Goal: Task Accomplishment & Management: Complete application form

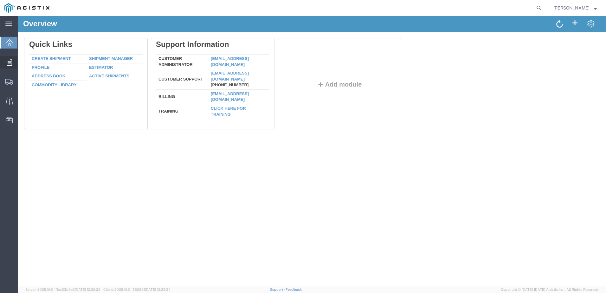
click at [10, 65] on icon at bounding box center [9, 62] width 5 height 7
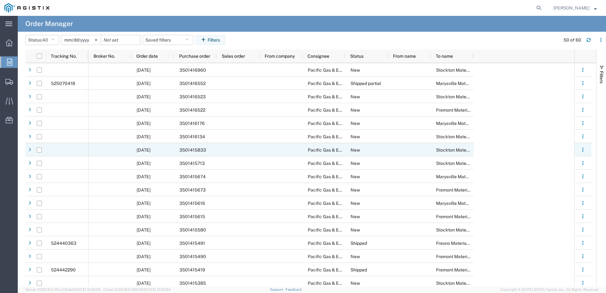
click at [194, 148] on span "3501415833" at bounding box center [192, 149] width 27 height 5
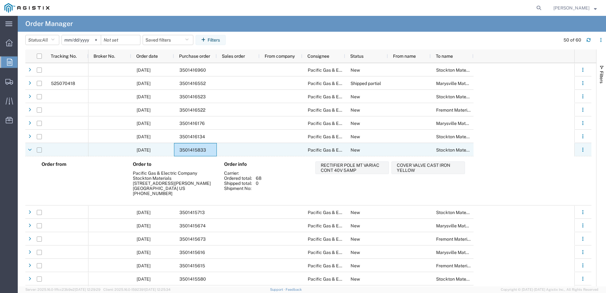
click at [40, 150] on input "Press Space to toggle row selection (unchecked)" at bounding box center [39, 149] width 5 height 5
checkbox input "true"
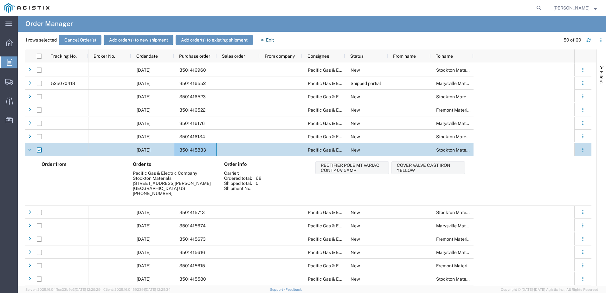
click at [122, 40] on button "Add order(s) to new shipment" at bounding box center [139, 40] width 70 height 10
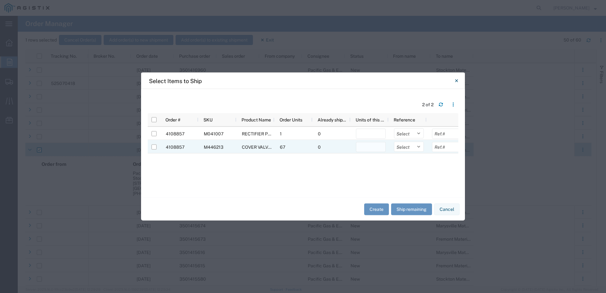
click at [372, 145] on input "number" at bounding box center [371, 147] width 30 height 10
type input "67"
click at [418, 149] on select "Select Purchase Order Delivery Number" at bounding box center [409, 147] width 30 height 10
select select "PURCHORD"
click at [394, 142] on select "Select Purchase Order Delivery Number" at bounding box center [409, 147] width 30 height 10
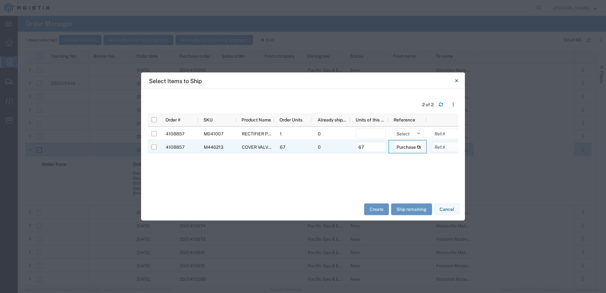
click at [441, 147] on input "text" at bounding box center [447, 147] width 30 height 10
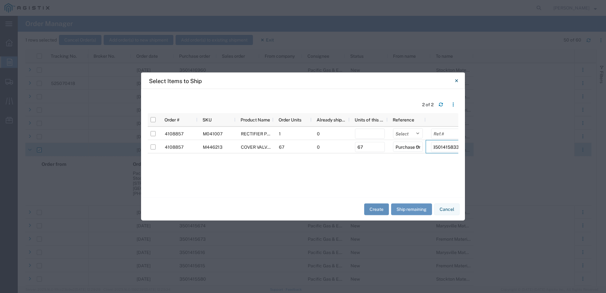
type input "3501415833"
click at [377, 207] on button "Create" at bounding box center [376, 209] width 25 height 12
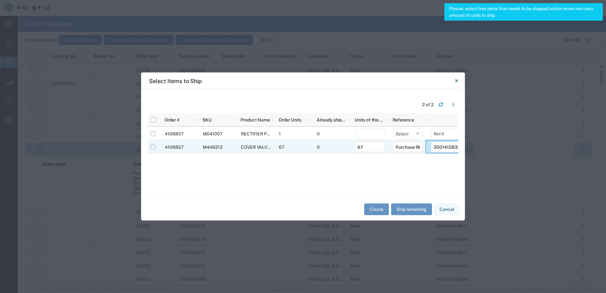
click at [153, 149] on input "Press Space to toggle row selection (unchecked)" at bounding box center [152, 146] width 5 height 5
checkbox input "true"
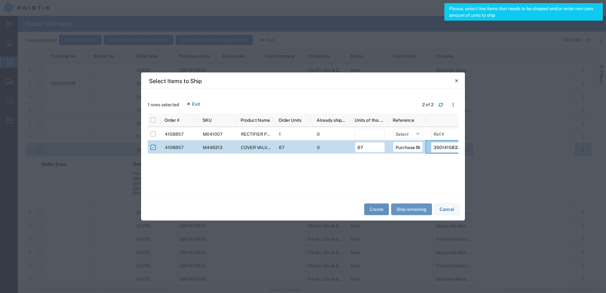
click at [380, 206] on button "Create" at bounding box center [376, 209] width 25 height 12
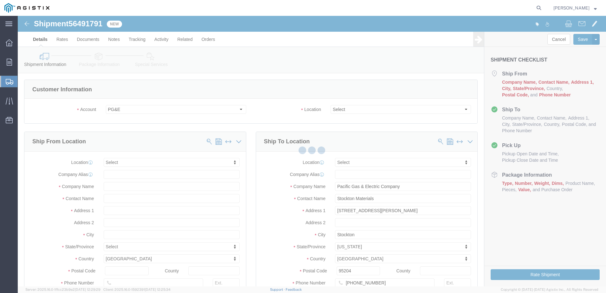
select select
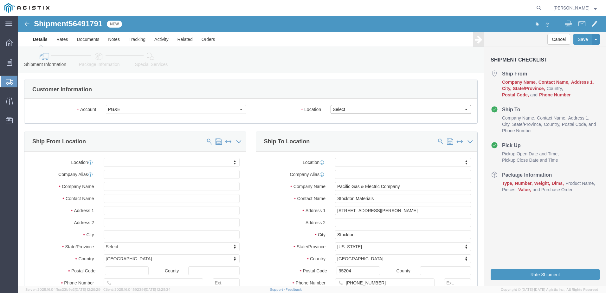
click select "Select All Others Fremont DC Fresno DC Wheatland DC"
select select "23082"
click select "Select All Others Fremont DC Fresno DC Wheatland DC"
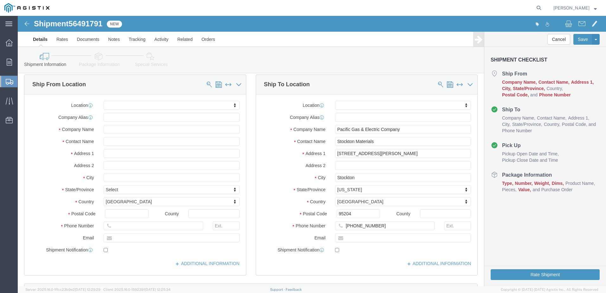
scroll to position [63, 0]
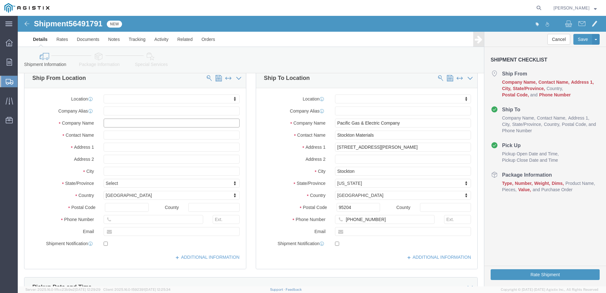
click input "text"
type input "farwest"
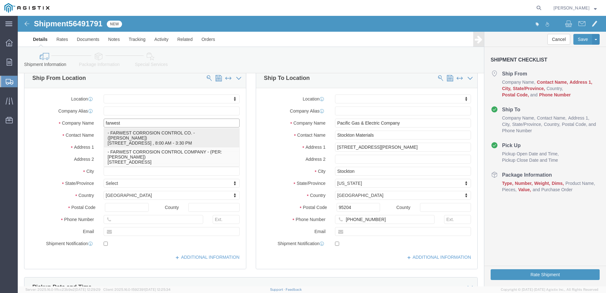
click p "- FARWEST CORROSION CONTROL CO. - (Daniel Bernal) 12029 REGENTVIEW AVENUE, DOWN…"
select select
type input "12029 REGENTVIEW AVENUE"
type input "90241"
type input "310 532-9524"
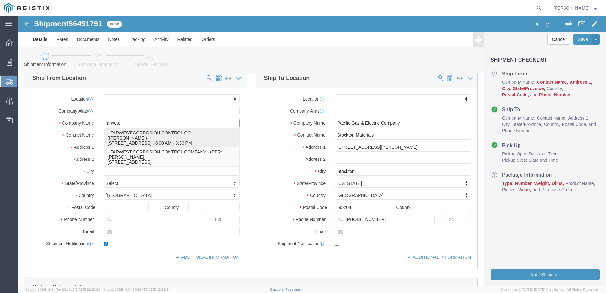
type input "dbernal@farwestcorrosion.com"
checkbox input "true"
type input "FARWEST CORROSION CONTROL CO."
type input "Daniel Bernal"
type input "DOWNEY"
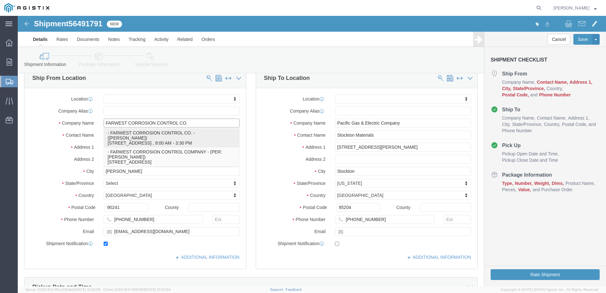
select select "CA"
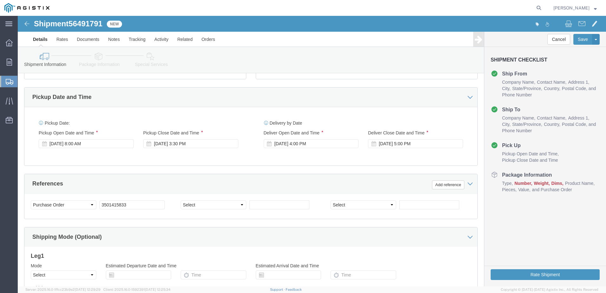
scroll to position [253, 0]
type input "FARWEST CORROSION CONTROL CO."
click div "Aug 13 2025 8:00 AM"
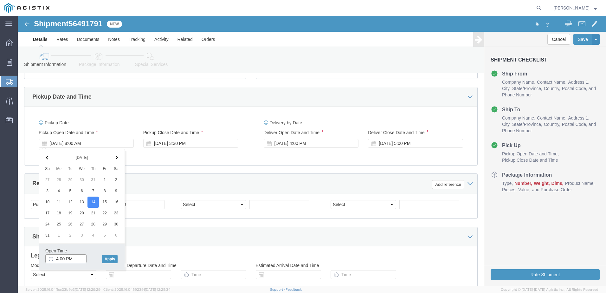
click input "4:00 PM"
click input "7:00 PM"
type input "7:00 AM"
click button "Apply"
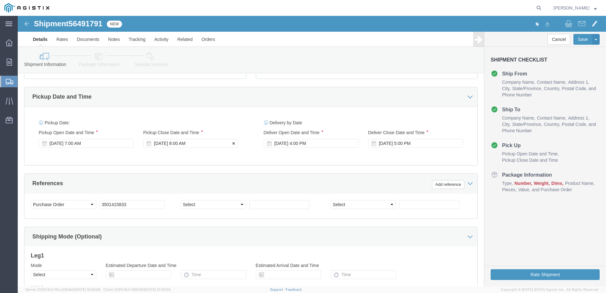
click div "Aug 14 2025 8:00 AM"
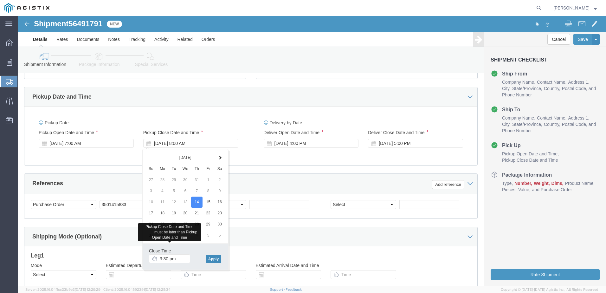
type input "3:30 PM"
click button "Apply"
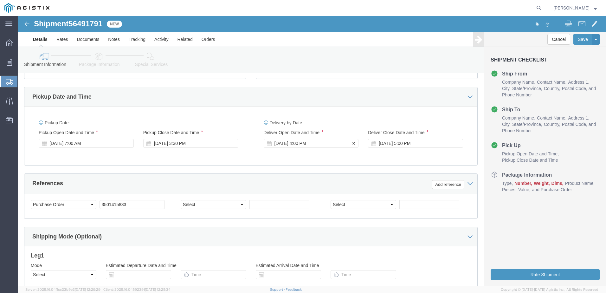
click div "Sep 04 2025 4:00 PM"
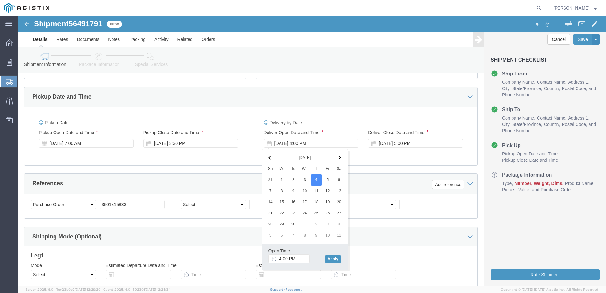
click span
click input "4:00 PM"
click input "7:00 PM"
type input "7:00 AM"
click button "Apply"
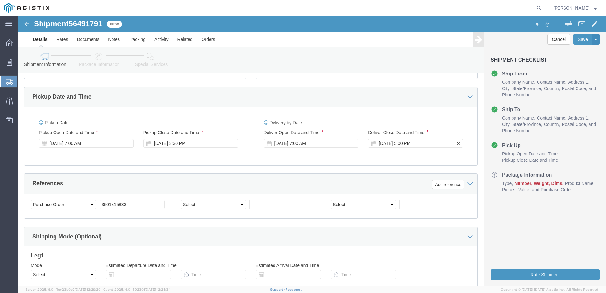
click div "Sep 04 2025 5:00 PM"
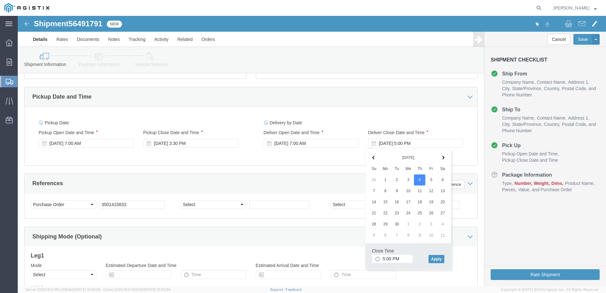
click span
click input "5:00 PM"
type input "3:00 PM"
click button "Apply"
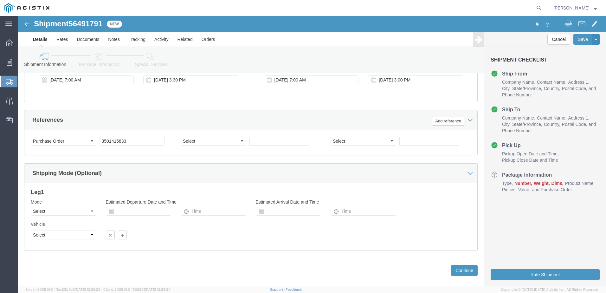
scroll to position [326, 0]
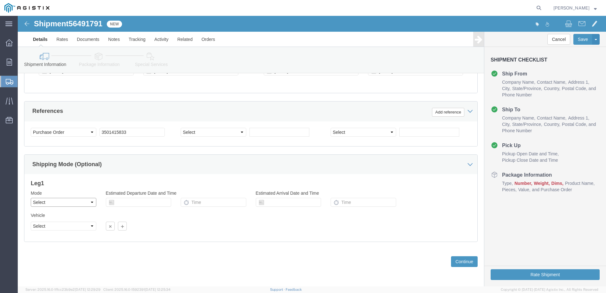
click select "Select Air Less than Truckload Multi-Leg Ocean Freight Rail Small Parcel Truckl…"
select select "LTL"
click select "Select Air Less than Truckload Multi-Leg Ocean Freight Rail Small Parcel Truckl…"
click select "Select Account Type Activity ID Airline Appointment Number ASN Batch Request # …"
drag, startPoint x: 401, startPoint y: 205, endPoint x: 414, endPoint y: 219, distance: 19.0
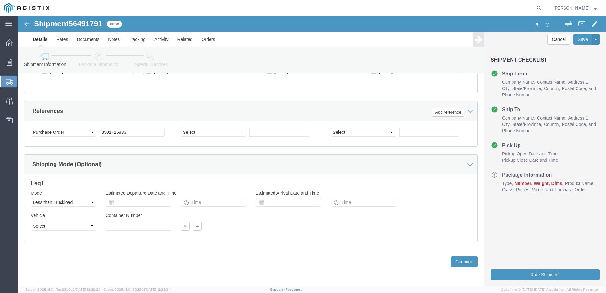
click div "Vehicle Select Straight Truck Size Container Number Owner Select Shipper Vessel"
click button "Continue"
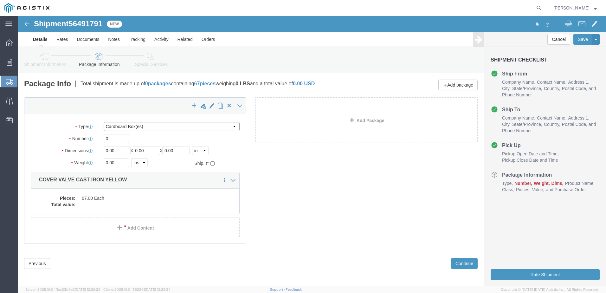
click select "Select Bulk Bundle(s) Cardboard Box(es) Carton(s) Crate(s) Drum(s) (Fiberboard)…"
select select "PSNS"
click select "Select Bulk Bundle(s) Cardboard Box(es) Carton(s) Crate(s) Drum(s) (Fiberboard)…"
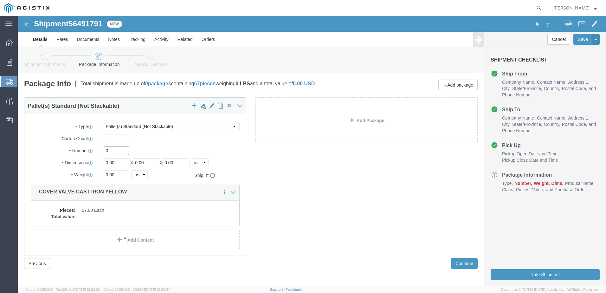
click input "0"
drag, startPoint x: 92, startPoint y: 134, endPoint x: 86, endPoint y: 132, distance: 5.8
click input "0"
type input "1"
drag, startPoint x: 99, startPoint y: 146, endPoint x: 84, endPoint y: 149, distance: 14.5
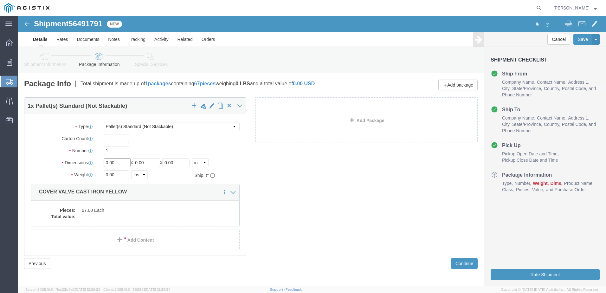
click div "Length 0.00 x Width 0.00 x Height 0.00 Select cm ft in"
type input "50"
type input "40"
type input "17"
drag, startPoint x: 95, startPoint y: 158, endPoint x: 85, endPoint y: 159, distance: 10.8
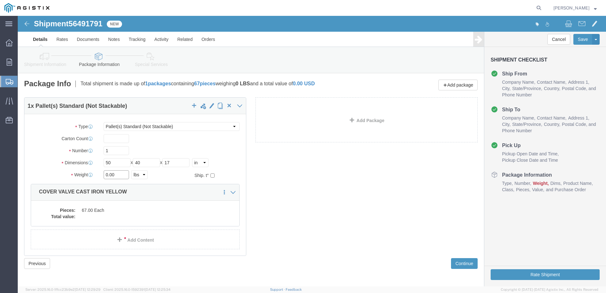
click div "0.00 Select kgs lbs"
type input "956"
click dd
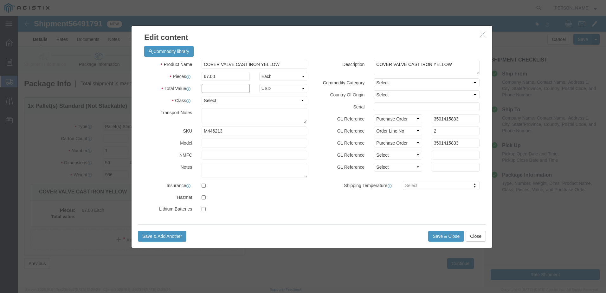
click input "text"
type input "4261.20"
click select "Select 50 55 60 65 70 85 92.5 100 125 175 250 300 400"
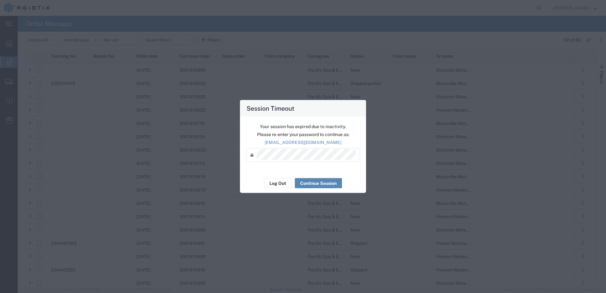
click at [313, 183] on button "Continue Session" at bounding box center [318, 183] width 47 height 10
click at [314, 181] on button "Continue Session" at bounding box center [318, 183] width 47 height 10
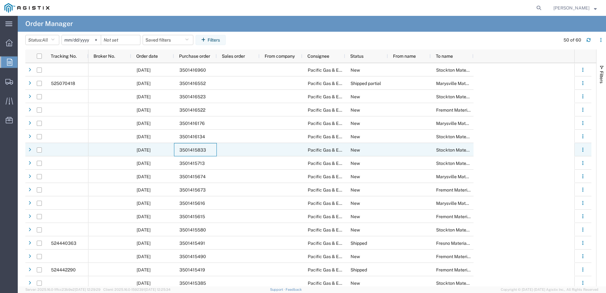
click at [195, 148] on span "3501415833" at bounding box center [192, 149] width 27 height 5
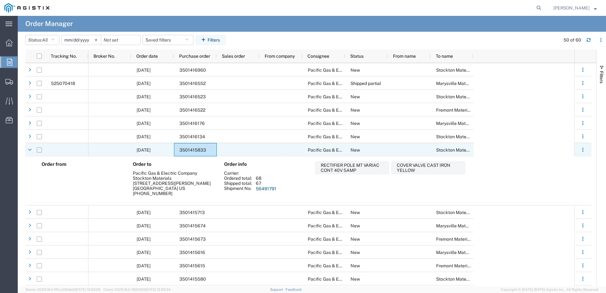
click at [38, 149] on input "Press Space to toggle row selection (unchecked)" at bounding box center [39, 149] width 5 height 5
checkbox input "true"
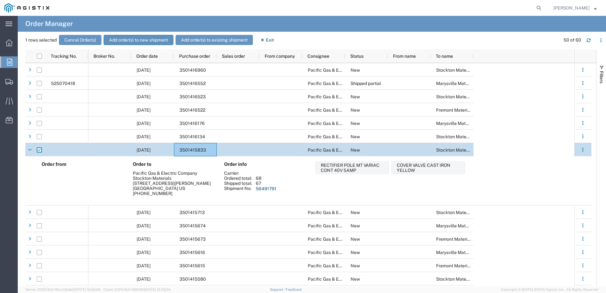
click at [120, 39] on button "Add order(s) to new shipment" at bounding box center [139, 40] width 70 height 10
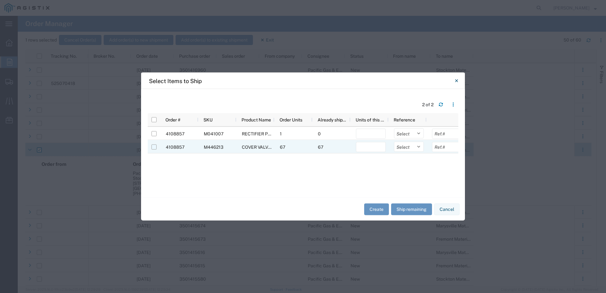
click at [155, 147] on input "Press Space to toggle row selection (unchecked)" at bounding box center [153, 146] width 5 height 5
checkbox input "true"
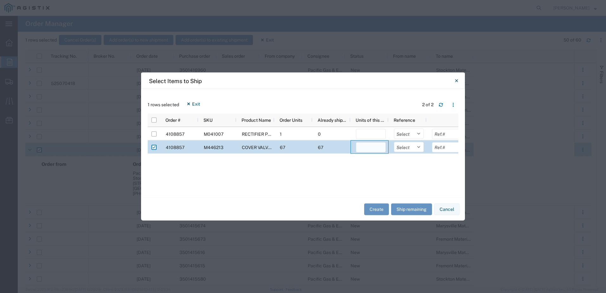
click at [368, 147] on input "number" at bounding box center [371, 147] width 30 height 10
type input "1"
click at [418, 146] on select "Select Purchase Order Delivery Number" at bounding box center [409, 147] width 30 height 10
select select "PURCHORD"
click at [394, 142] on select "Select Purchase Order Delivery Number" at bounding box center [409, 147] width 30 height 10
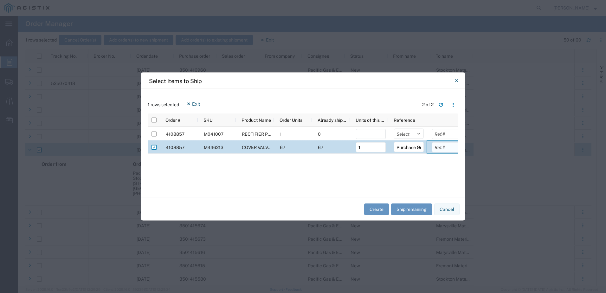
click at [444, 147] on input "text" at bounding box center [447, 147] width 30 height 10
type input "3501415833"
click at [374, 209] on button "Create" at bounding box center [376, 209] width 25 height 12
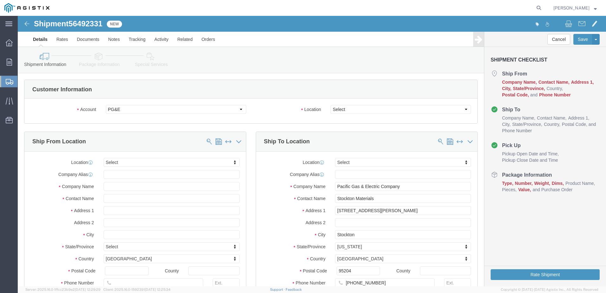
select select
click select "Select All Others Fremont DC Fresno DC Wheatland DC"
select select "23082"
click select "Select All Others Fremont DC Fresno DC Wheatland DC"
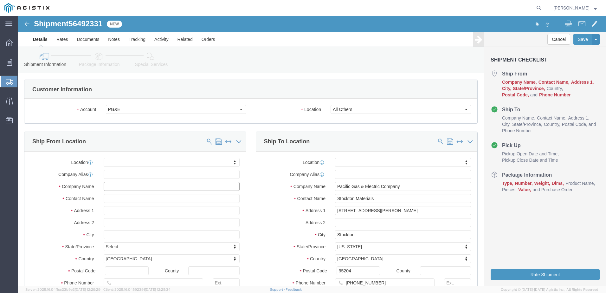
click input "text"
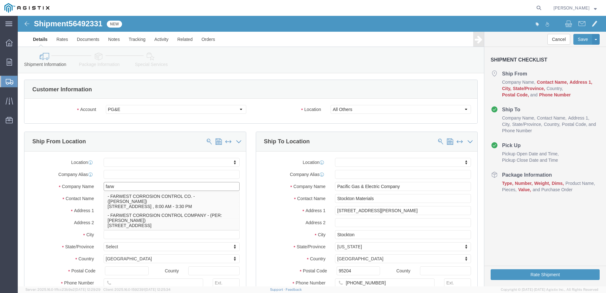
type input "farwe"
click p "- FARWEST CORROSION CONTROL CO. - (Daniel Bernal) 12029 REGENTVIEW AVENUE, DOWN…"
select select
type input "12029 REGENTVIEW AVENUE"
type input "90241"
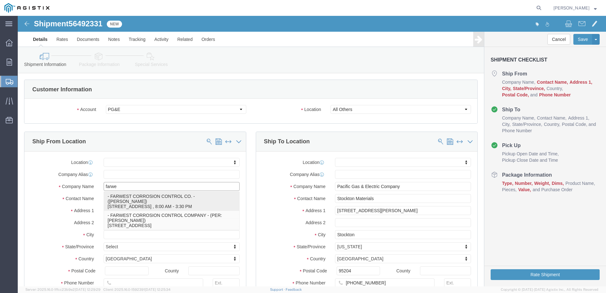
type input "310 532-9524"
type input "dbernal@farwestcorrosion.com"
checkbox input "true"
type input "FARWEST CORROSION CONTROL CO."
type input "Daniel Bernal"
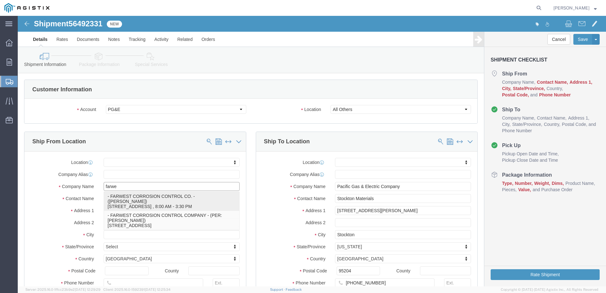
type input "DOWNEY"
select select "CA"
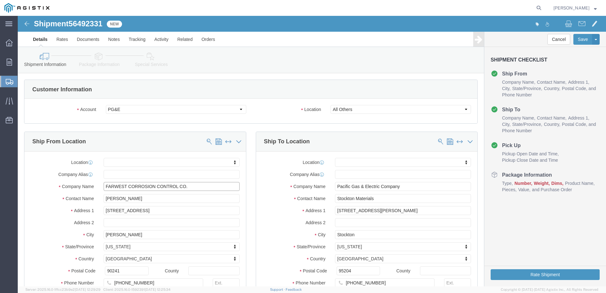
type input "FARWEST CORROSION CONTROL CO."
drag, startPoint x: 116, startPoint y: 182, endPoint x: 75, endPoint y: 182, distance: 40.2
click div "Contact Name Daniel Bernal"
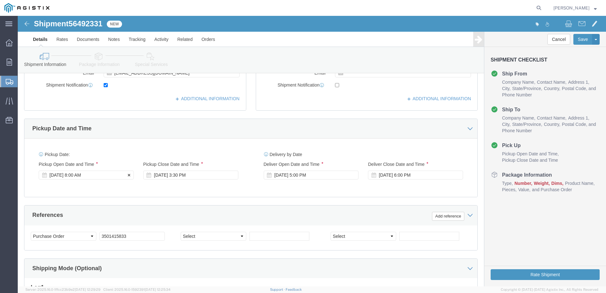
type input "DANNY PENA"
click div "Aug 13 2025 8:00 AM"
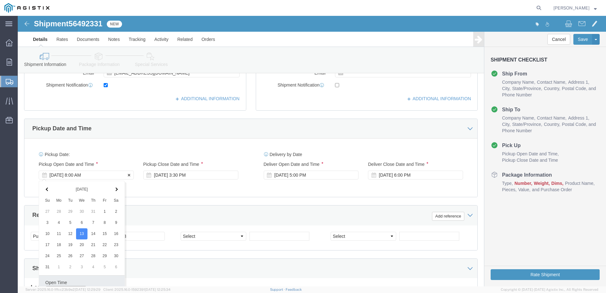
scroll to position [230, 0]
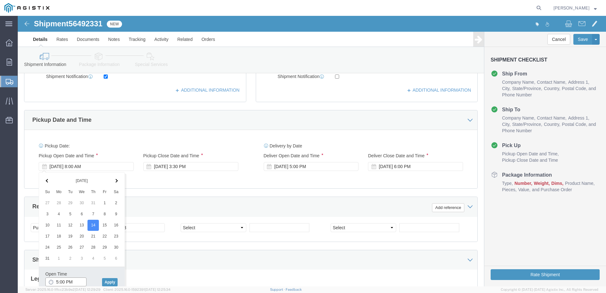
click input "5:00 PM"
type input "7:00 AM"
click button "Apply"
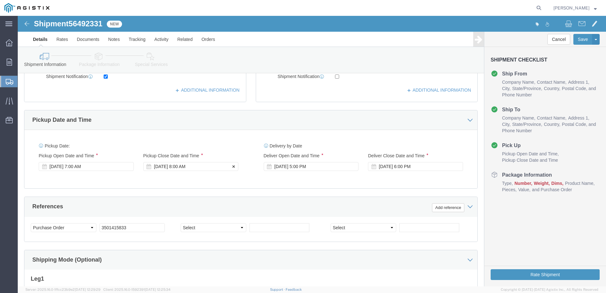
click div "Aug 14 2025 8:00 AM"
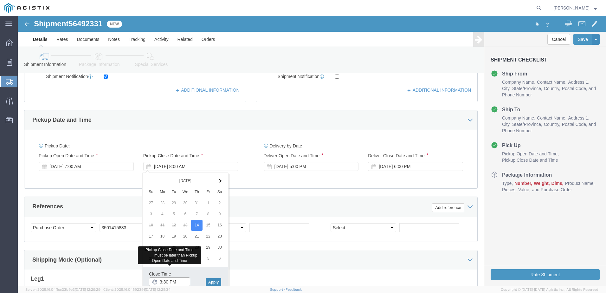
type input "3:30 PM"
click button "Apply"
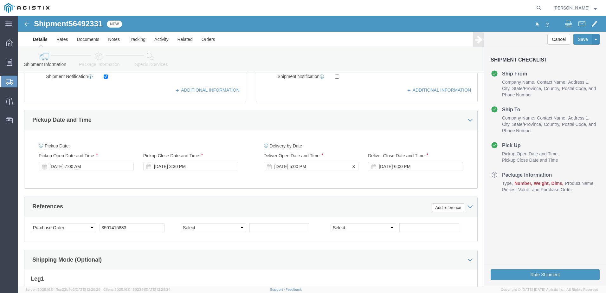
click div "Sep 04 2025 5:00 PM"
click span
click input "5:00 PM"
click input "7:00 PM"
type input "7:00 AM"
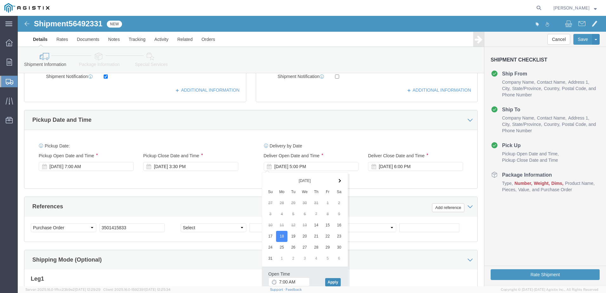
click button "Apply"
click div "Sep 04 2025 6:00 PM"
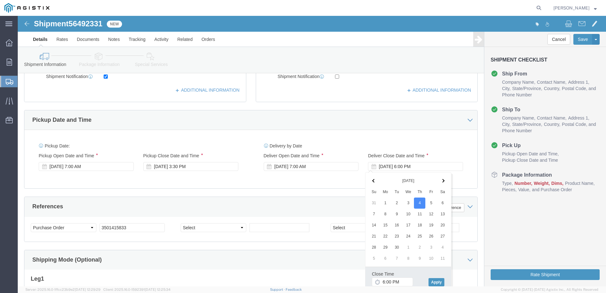
click span
click input "6:00 PM"
type input "2:00 PM"
click button "Apply"
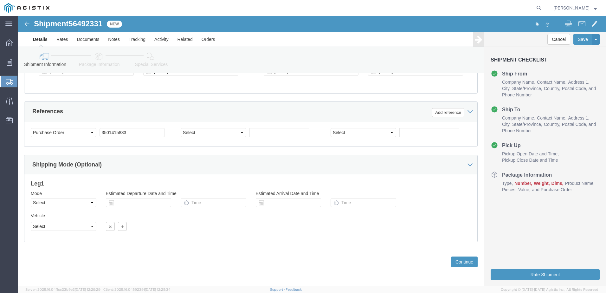
scroll to position [326, 0]
click select "Select Air Less than Truckload Multi-Leg Ocean Freight Rail Small Parcel Truckl…"
select select "LTL"
click select "Select Air Less than Truckload Multi-Leg Ocean Freight Rail Small Parcel Truckl…"
click button "Continue"
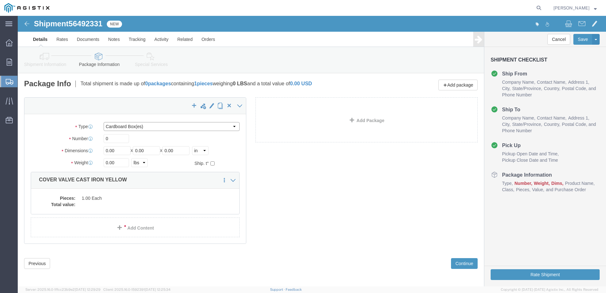
click select "Select Bulk Bundle(s) Cardboard Box(es) Carton(s) Crate(s) Drum(s) (Fiberboard)…"
select select "PSNS"
click select "Select Bulk Bundle(s) Cardboard Box(es) Carton(s) Crate(s) Drum(s) (Fiberboard)…"
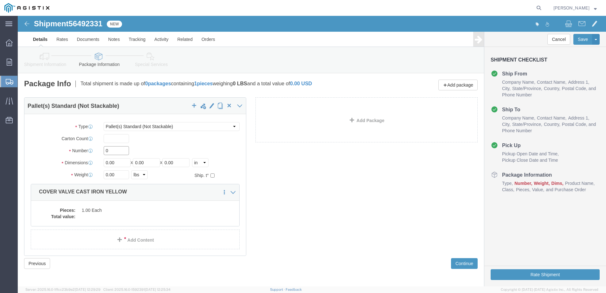
click input "0"
drag, startPoint x: 94, startPoint y: 134, endPoint x: 81, endPoint y: 136, distance: 13.1
click div "0"
type input "1"
drag, startPoint x: 103, startPoint y: 150, endPoint x: 80, endPoint y: 147, distance: 23.3
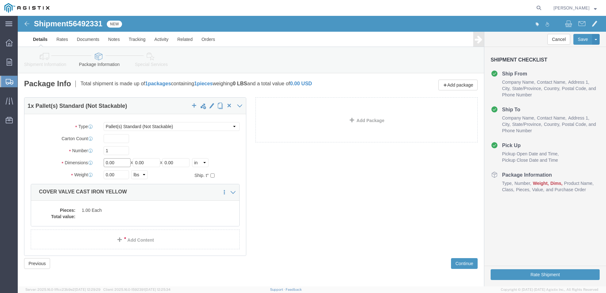
click div "Length 0.00 x Width 0.00 x Height 0.00 Select cm ft in"
